Goal: Transaction & Acquisition: Download file/media

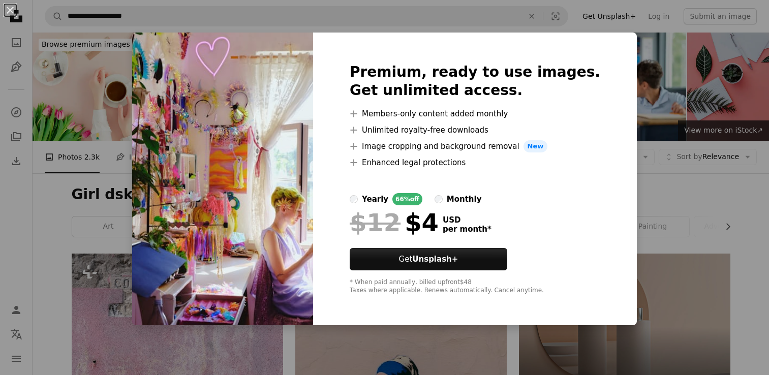
scroll to position [456, 0]
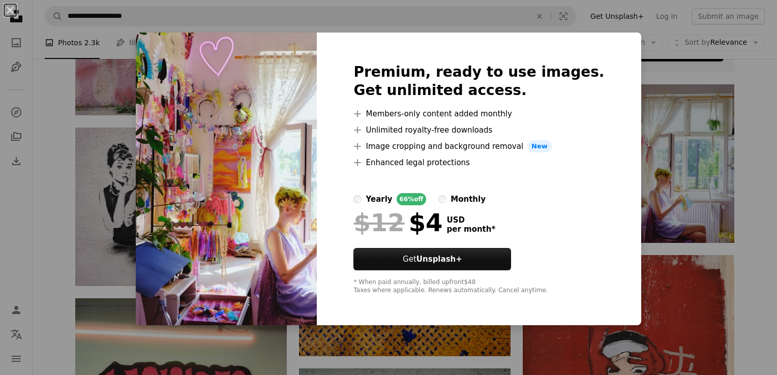
click at [654, 101] on div "An X shape Premium, ready to use images. Get unlimited access. A plus sign Memb…" at bounding box center [388, 187] width 777 height 375
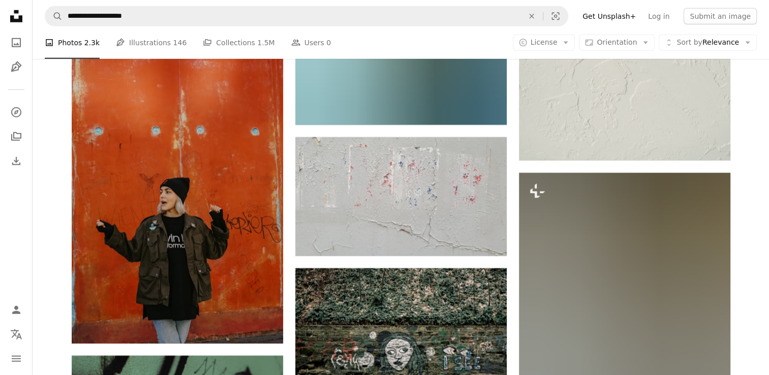
scroll to position [10638, 0]
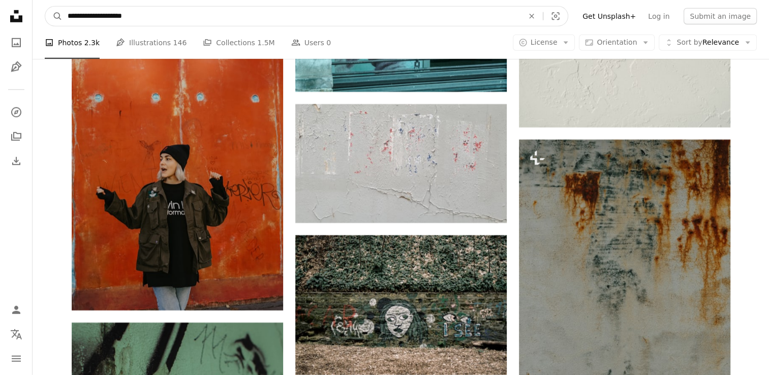
click at [255, 20] on input "**********" at bounding box center [292, 16] width 458 height 19
